Goal: Task Accomplishment & Management: Complete application form

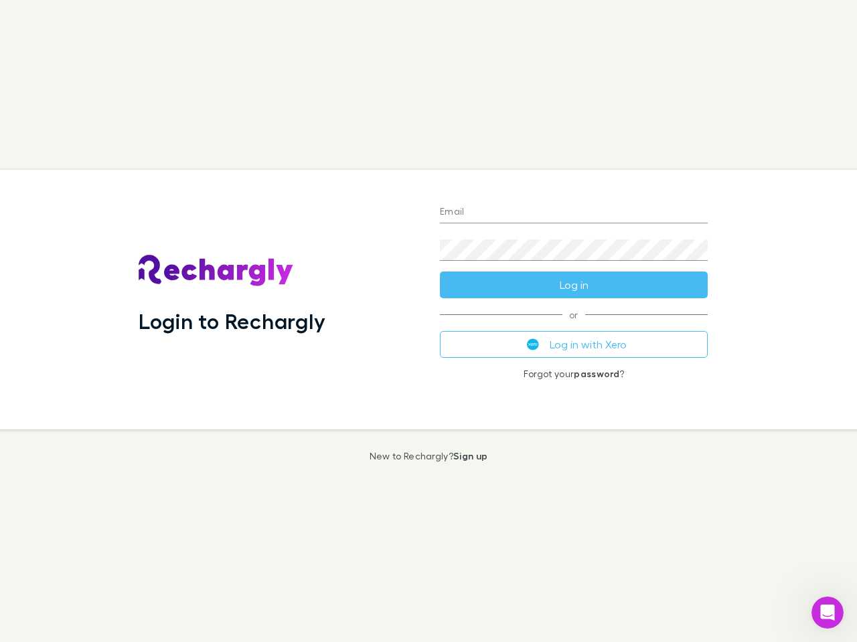
click at [428, 321] on div "Login to Rechargly" at bounding box center [278, 300] width 301 height 260
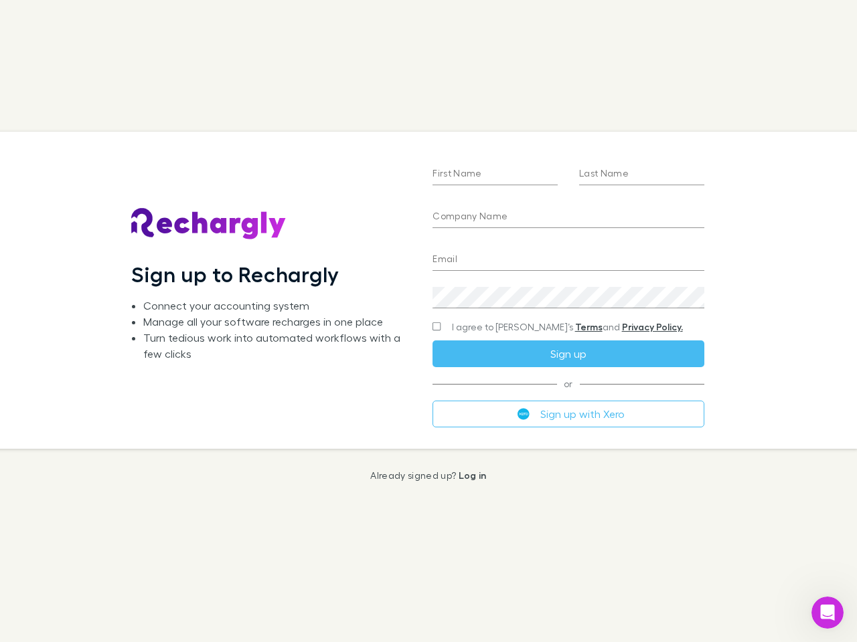
click at [428, 321] on div "First Name Last Name Company Name Email Create a password I agree to Rechargly’…" at bounding box center [568, 290] width 292 height 317
click at [495, 175] on input "First Name" at bounding box center [494, 174] width 125 height 21
click at [641, 175] on input "Last Name" at bounding box center [641, 174] width 125 height 21
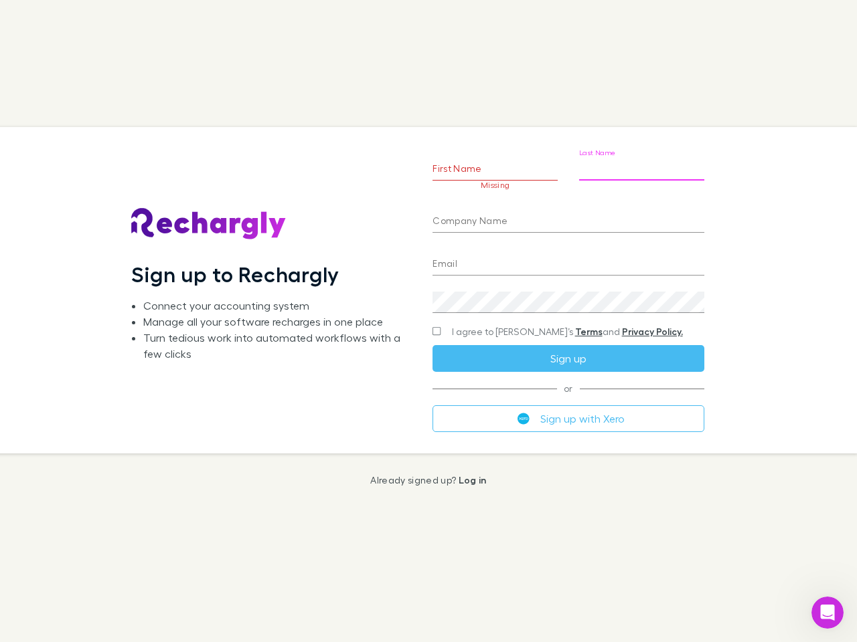
click at [568, 218] on input "Company Name" at bounding box center [567, 221] width 271 height 21
click at [568, 260] on input "Email" at bounding box center [567, 264] width 271 height 21
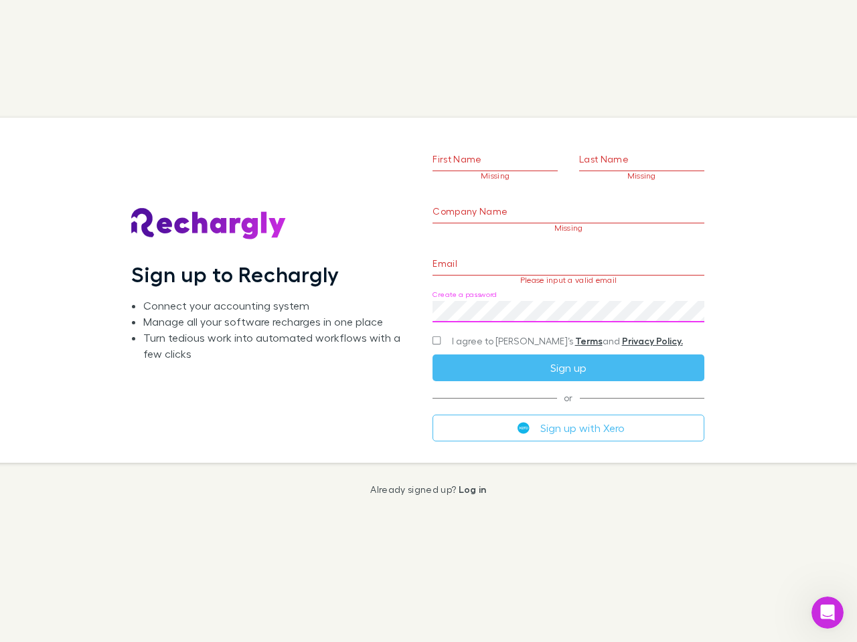
click at [568, 298] on div "Create a password" at bounding box center [567, 306] width 271 height 32
click at [541, 327] on form "First Name Missing Last Name Missing Company Name Missing Email Please input a …" at bounding box center [567, 274] width 271 height 334
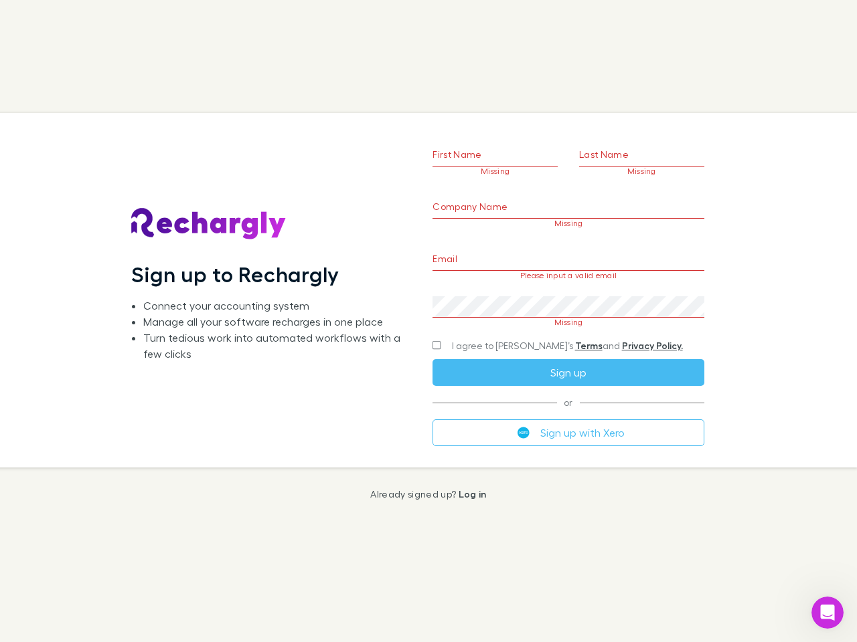
click at [568, 354] on div "I agree to [PERSON_NAME]’s Terms and Privacy Policy." at bounding box center [567, 346] width 271 height 16
click at [568, 414] on form "First Name Missing Last Name Missing Company Name Missing Email Please input a …" at bounding box center [567, 273] width 271 height 343
